Goal: Information Seeking & Learning: Check status

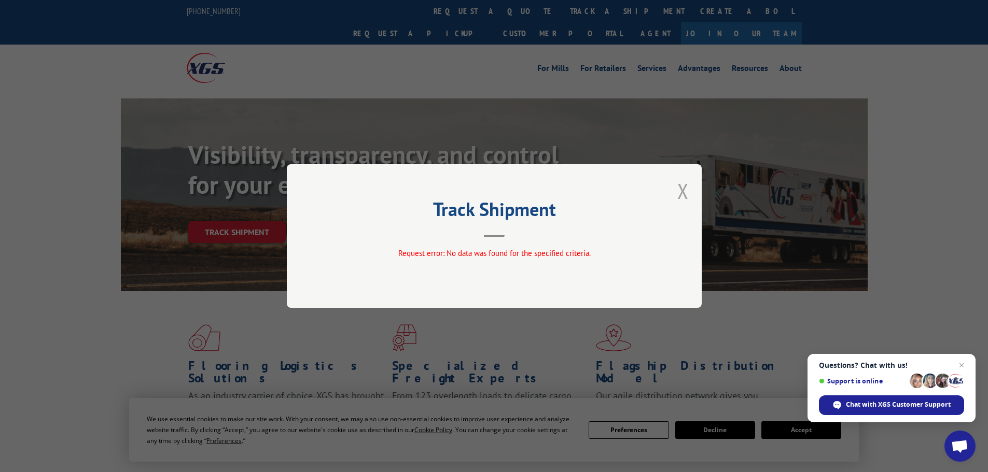
click at [687, 189] on button "Close modal" at bounding box center [682, 190] width 11 height 27
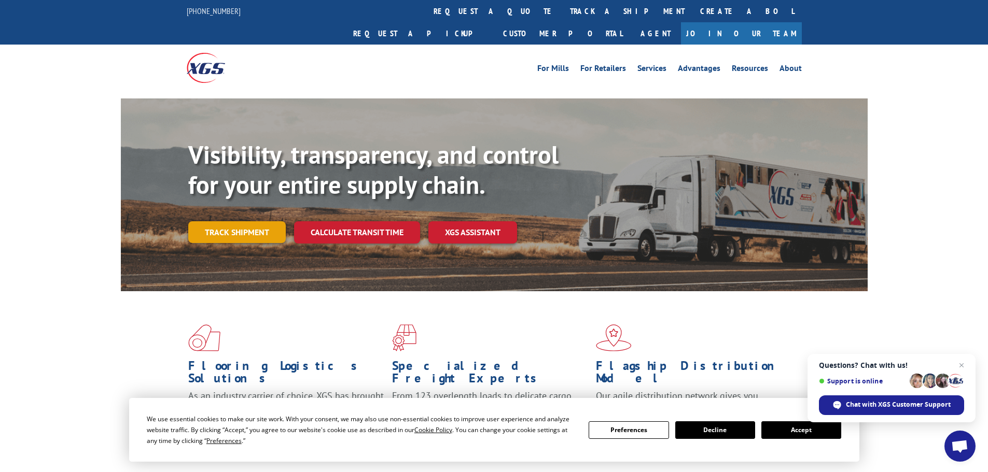
click at [210, 221] on link "Track shipment" at bounding box center [236, 232] width 97 height 22
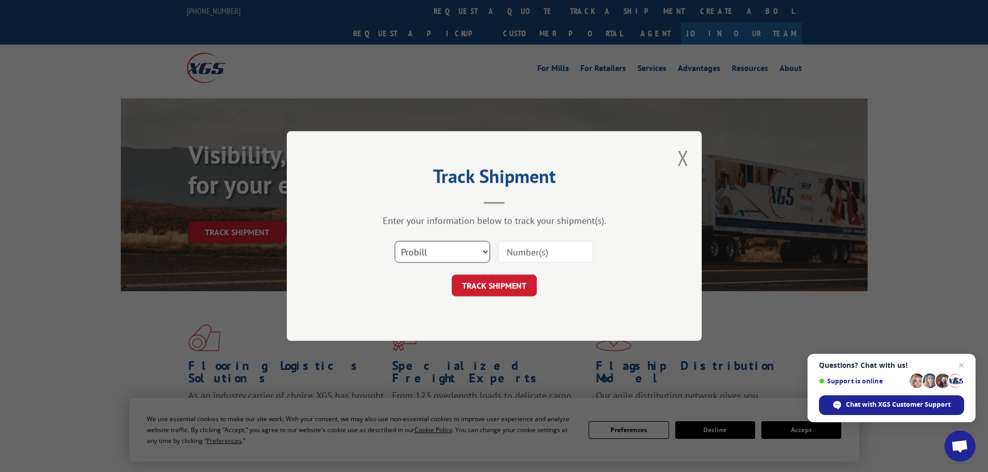
click at [412, 252] on select "Select category... Probill BOL PO" at bounding box center [442, 252] width 95 height 22
select select "bol"
click at [395, 241] on select "Select category... Probill BOL PO" at bounding box center [442, 252] width 95 height 22
click at [543, 248] on input at bounding box center [545, 252] width 95 height 22
paste input "5179947"
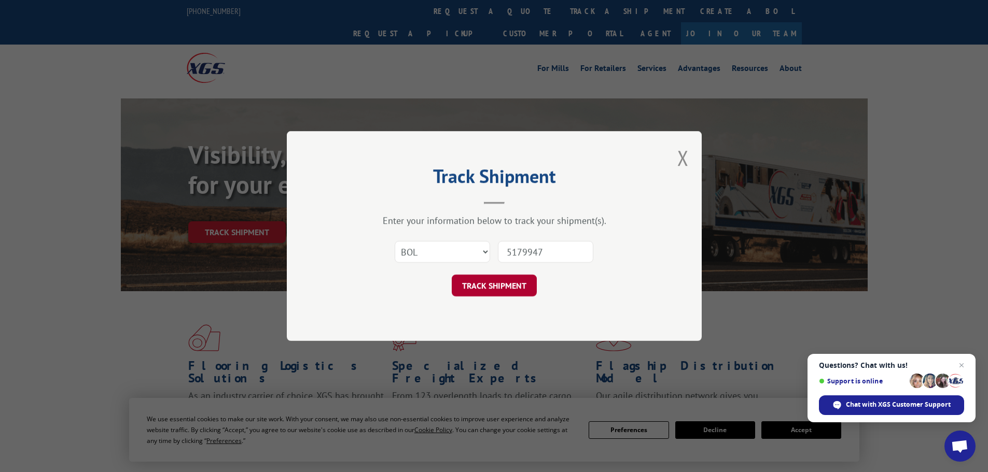
type input "5179947"
click at [515, 278] on button "TRACK SHIPMENT" at bounding box center [494, 286] width 85 height 22
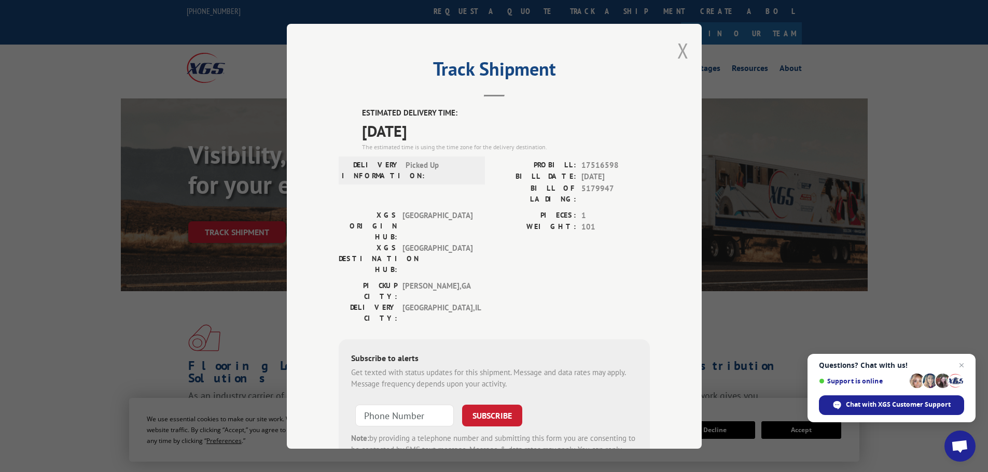
click at [684, 52] on button "Close modal" at bounding box center [682, 50] width 11 height 27
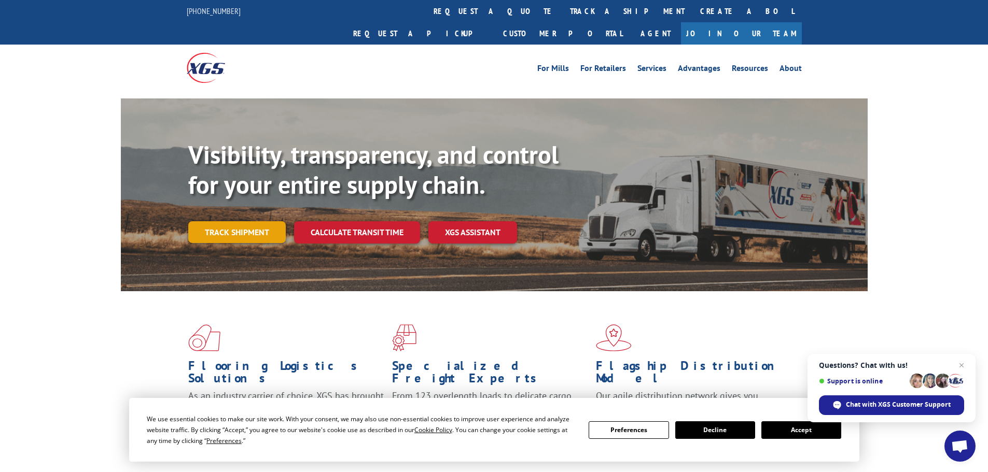
click at [236, 221] on link "Track shipment" at bounding box center [236, 232] width 97 height 22
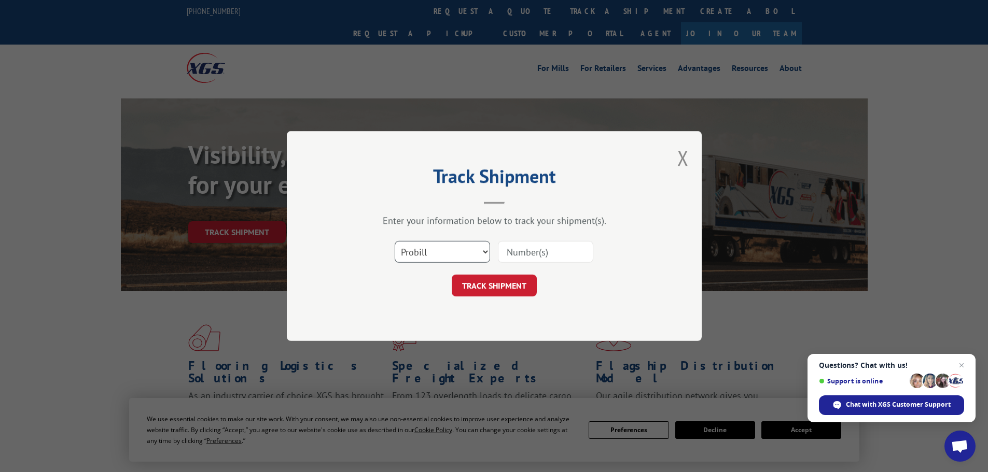
click at [423, 248] on select "Select category... Probill BOL PO" at bounding box center [442, 252] width 95 height 22
select select "bol"
click at [395, 241] on select "Select category... Probill BOL PO" at bounding box center [442, 252] width 95 height 22
click at [553, 240] on div at bounding box center [545, 252] width 95 height 24
click at [552, 249] on input at bounding box center [545, 252] width 95 height 22
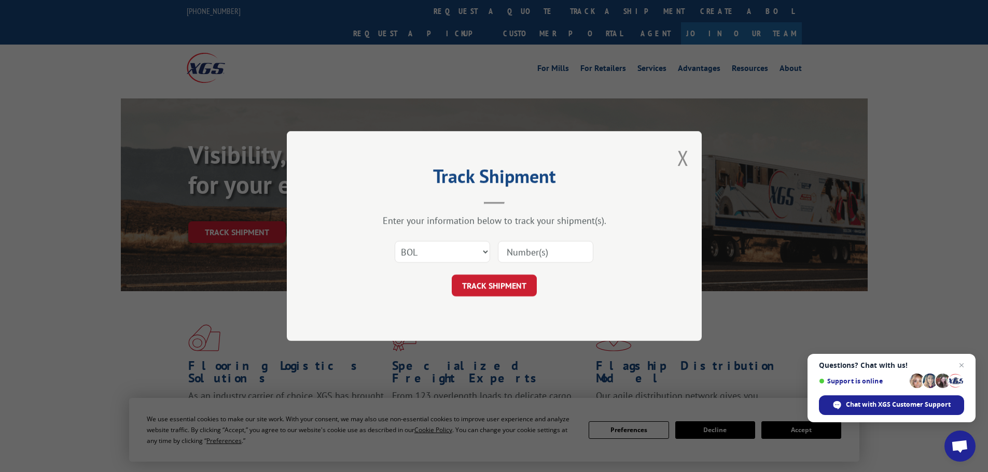
paste input "6013816"
type input "6013816"
click at [512, 291] on button "TRACK SHIPMENT" at bounding box center [494, 286] width 85 height 22
